Goal: Find specific page/section: Find specific page/section

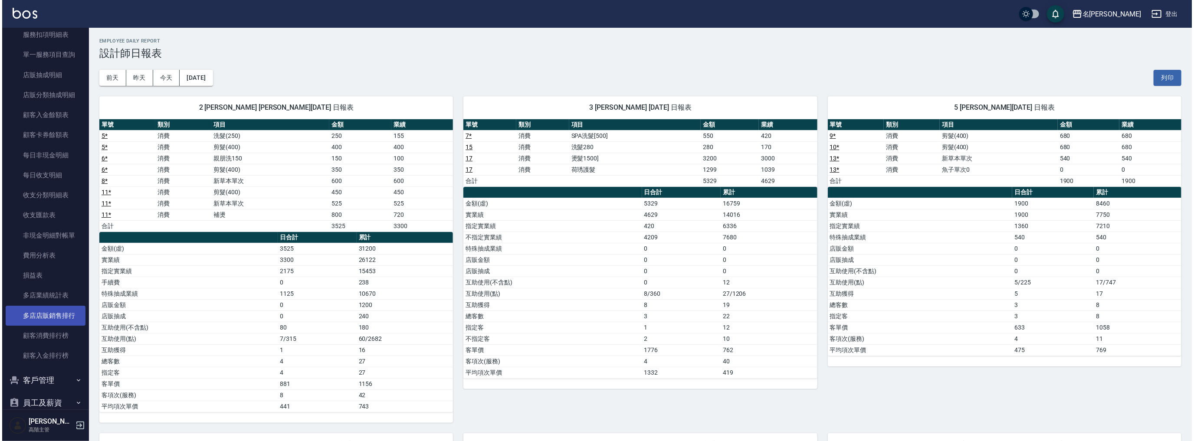
scroll to position [648, 0]
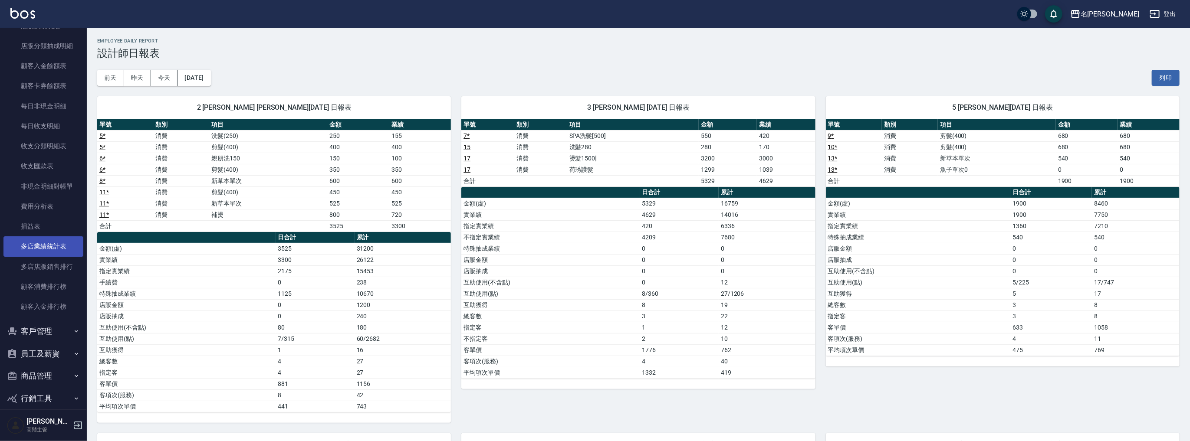
click at [47, 243] on link "多店業績統計表" at bounding box center [43, 247] width 80 height 20
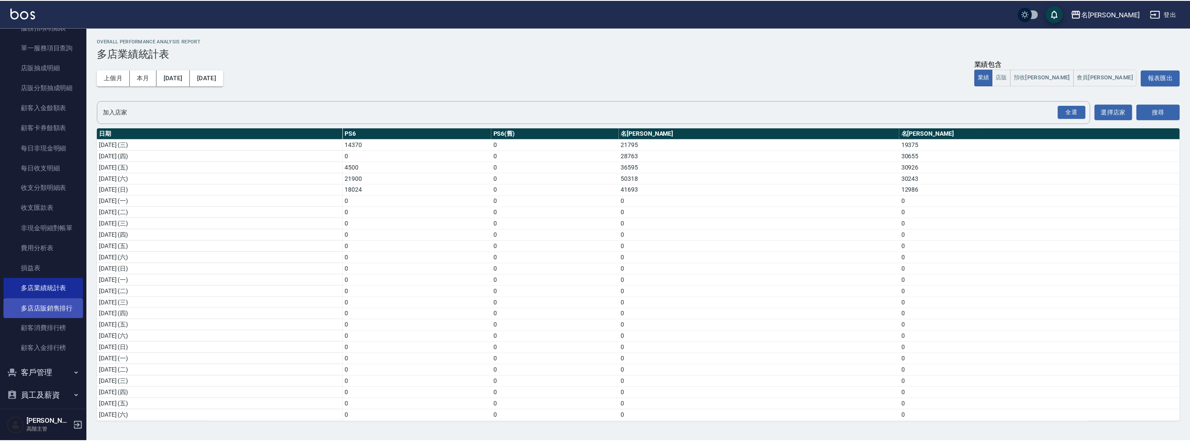
scroll to position [681, 0]
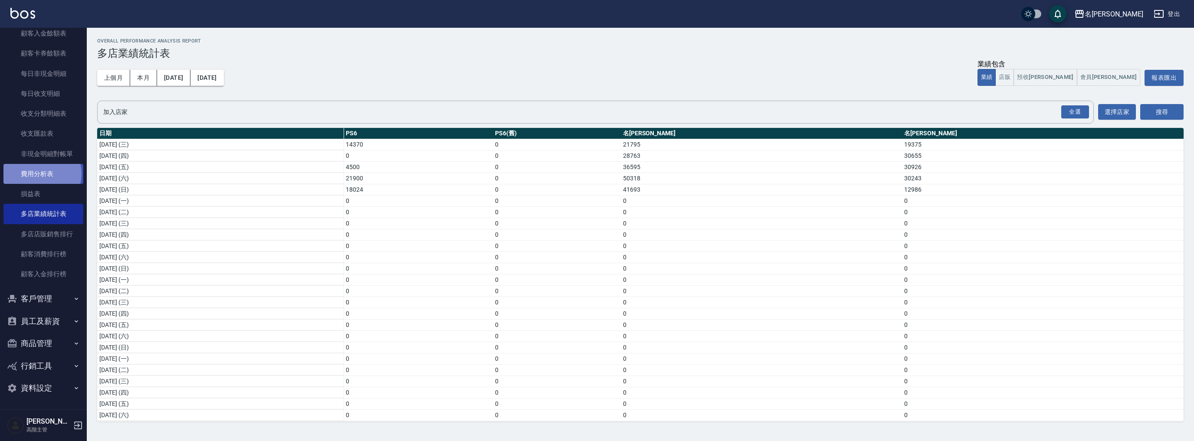
click at [42, 174] on link "費用分析表" at bounding box center [43, 174] width 80 height 20
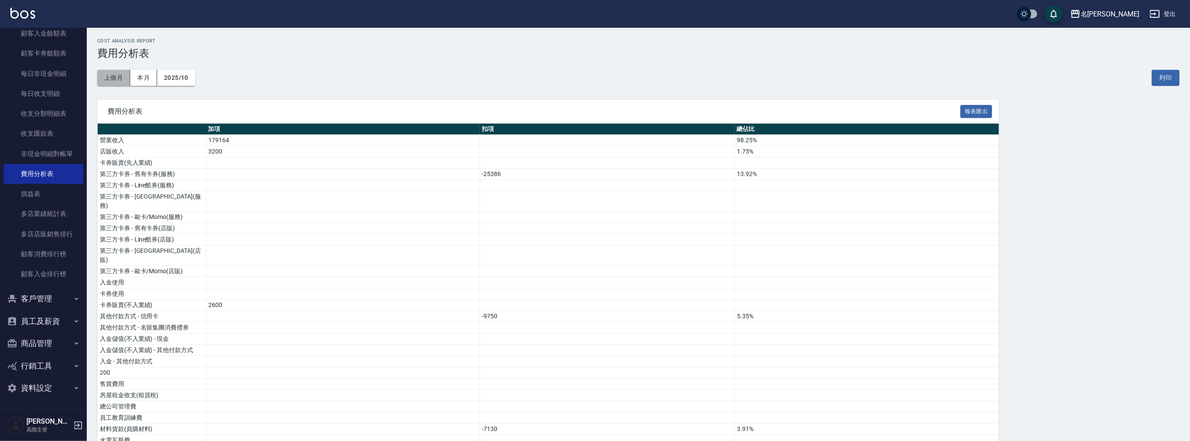
click at [108, 80] on button "上個月" at bounding box center [113, 78] width 33 height 16
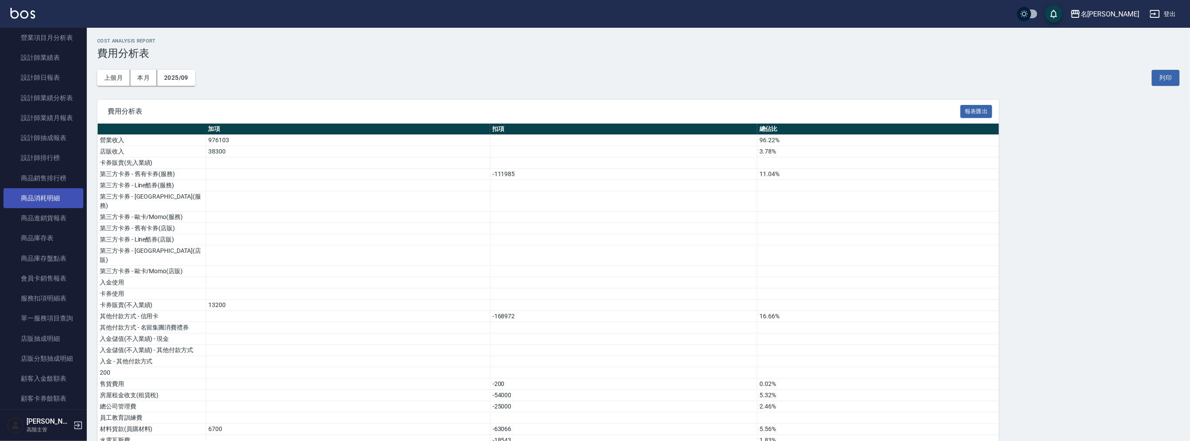
scroll to position [194, 0]
click at [50, 224] on link "設計師日報表" at bounding box center [43, 218] width 80 height 20
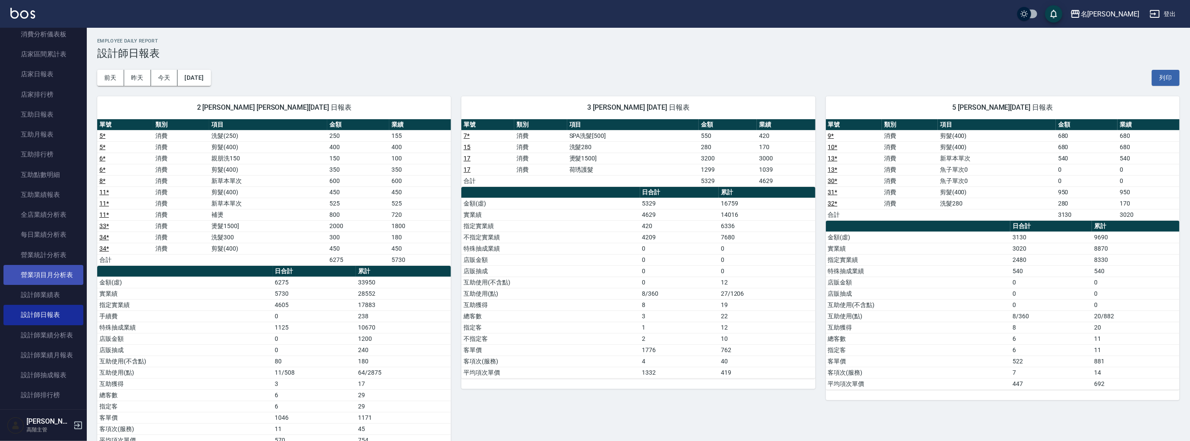
scroll to position [33, 0]
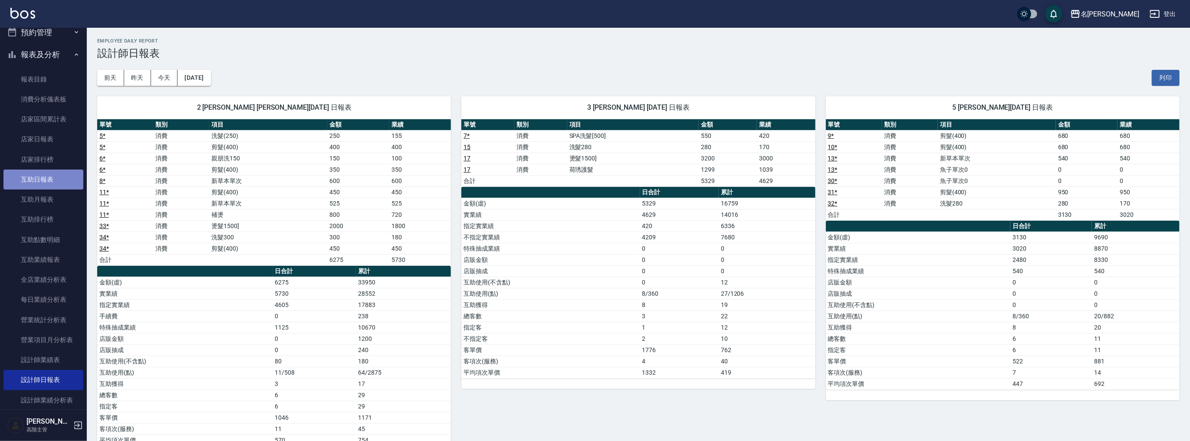
click at [45, 178] on link "互助日報表" at bounding box center [43, 180] width 80 height 20
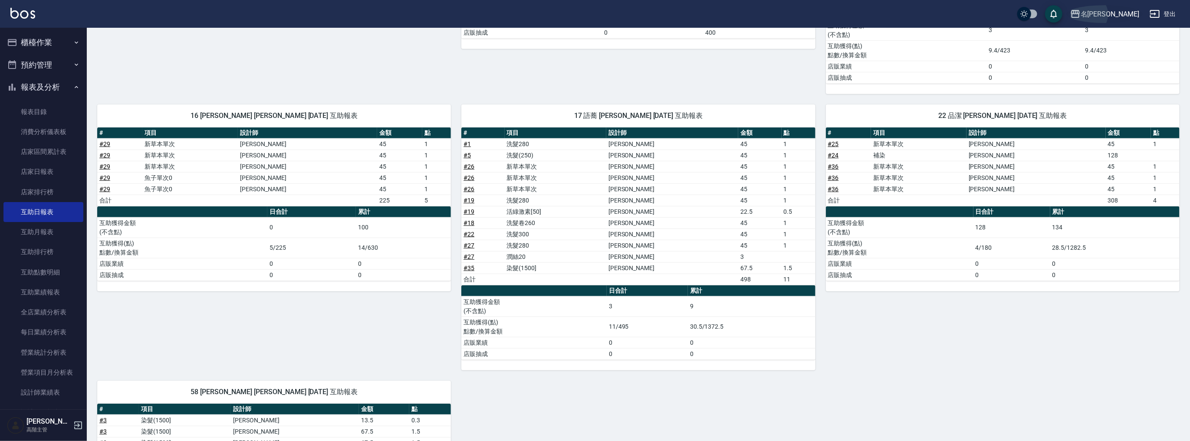
click at [1118, 18] on div "名留中和" at bounding box center [1110, 14] width 59 height 11
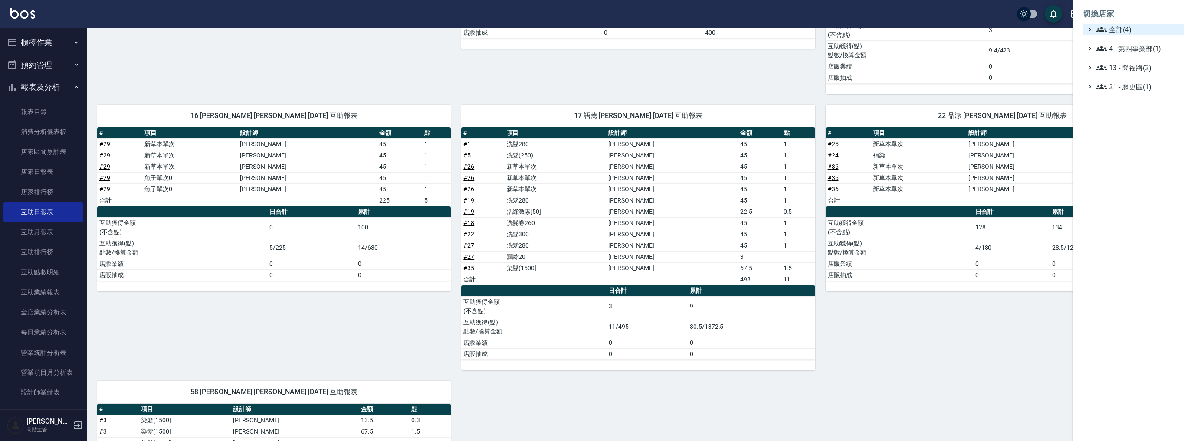
click at [1127, 34] on span "全部(4)" at bounding box center [1139, 29] width 84 height 10
click at [1127, 89] on ul "全部(4) PS6 PS6(舊) 名留中和 名留竹林 4 - 第四事業部(1) 13 - 簡福將(2) 21 - 歷史區(1)" at bounding box center [1133, 85] width 101 height 122
click at [1127, 85] on span "名[PERSON_NAME]" at bounding box center [1137, 84] width 85 height 10
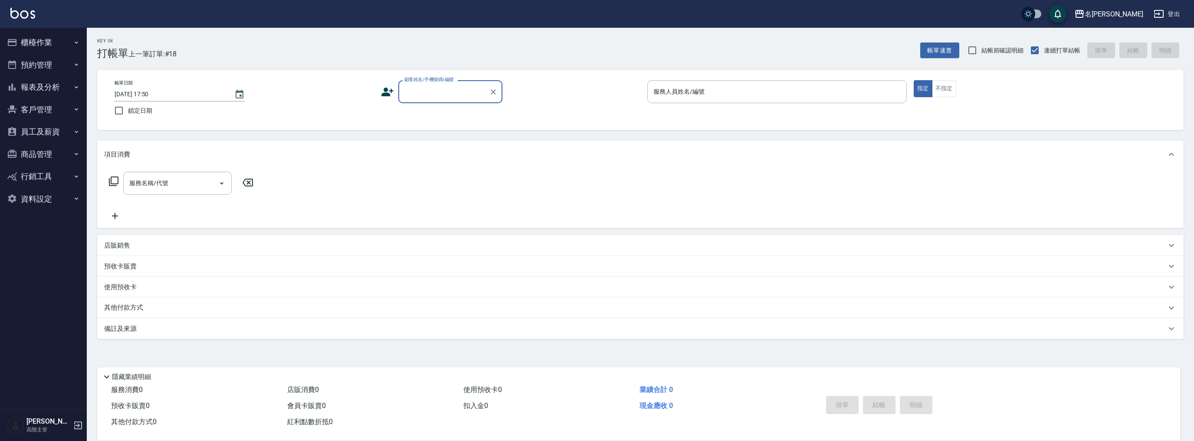
click at [61, 88] on button "報表及分析" at bounding box center [43, 87] width 80 height 23
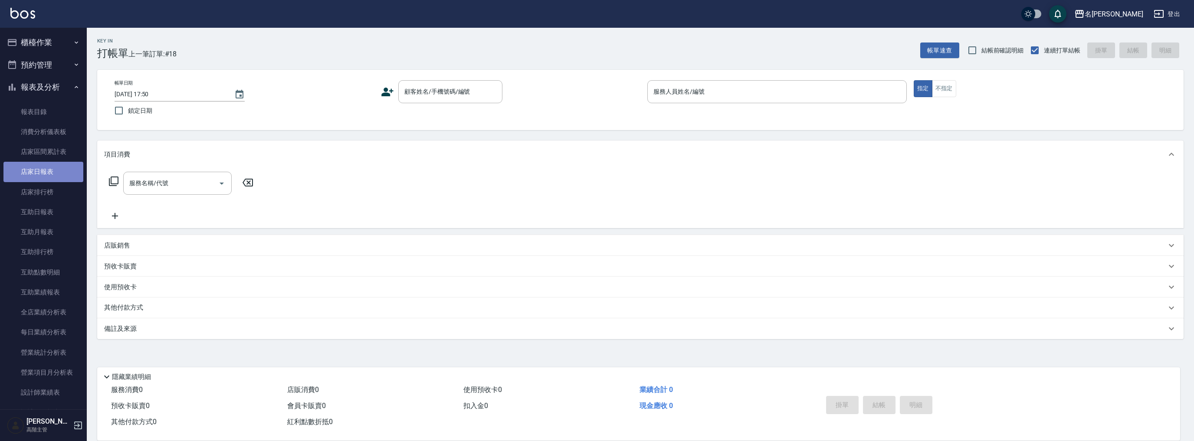
click at [57, 168] on link "店家日報表" at bounding box center [43, 172] width 80 height 20
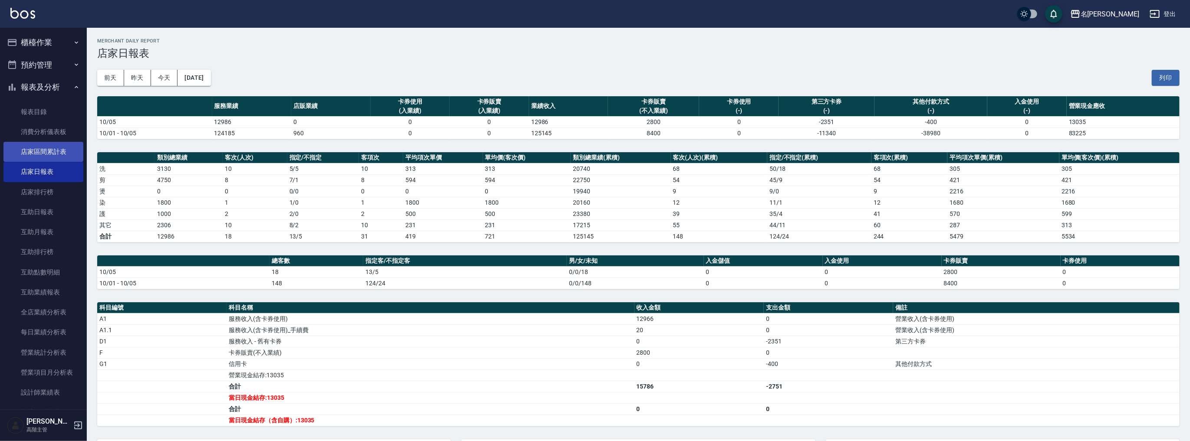
scroll to position [324, 0]
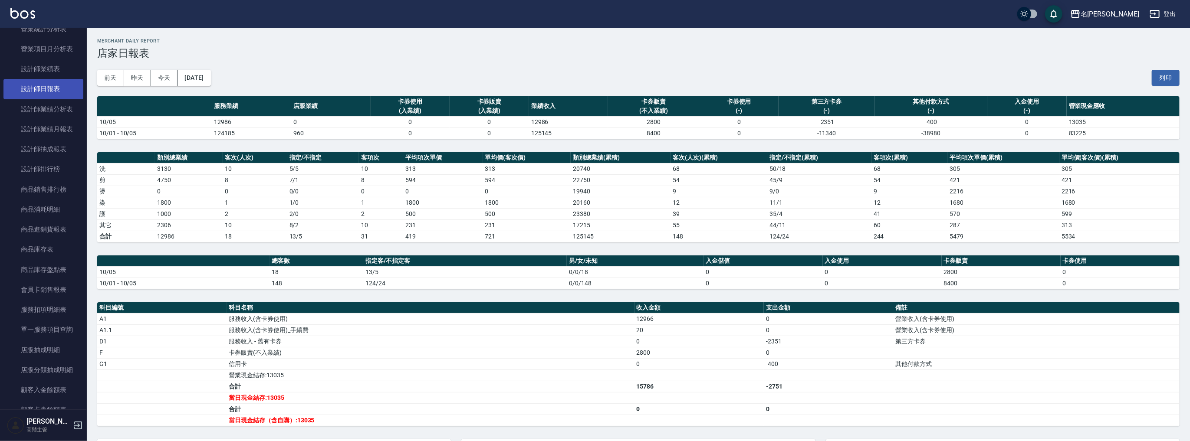
click at [53, 94] on link "設計師日報表" at bounding box center [43, 89] width 80 height 20
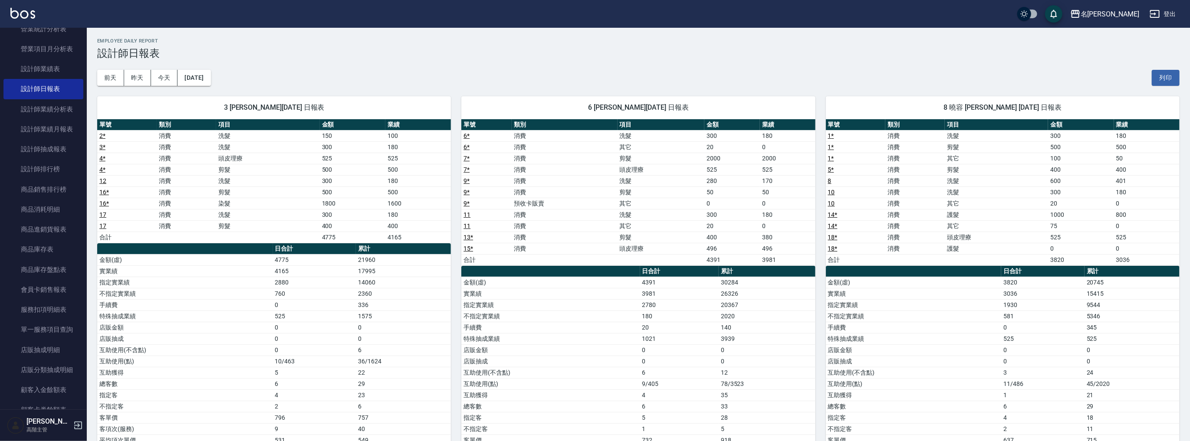
scroll to position [46, 0]
